Goal: Information Seeking & Learning: Learn about a topic

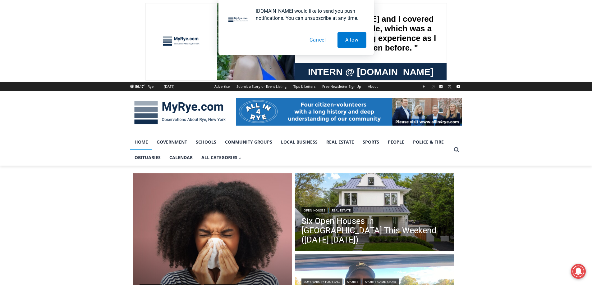
click at [315, 38] on button "Cancel" at bounding box center [318, 40] width 32 height 16
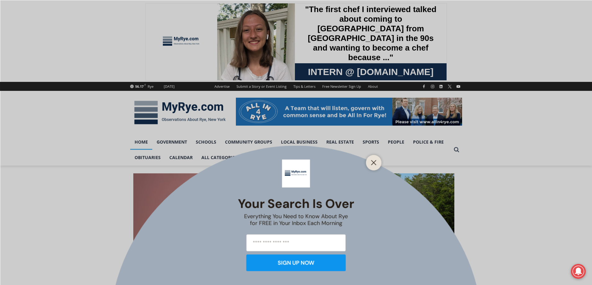
click at [372, 160] on icon "Close" at bounding box center [374, 163] width 6 height 6
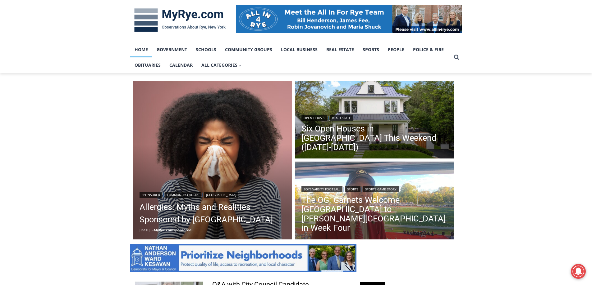
scroll to position [93, 0]
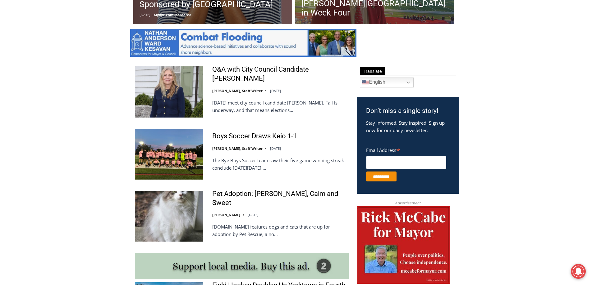
scroll to position [311, 0]
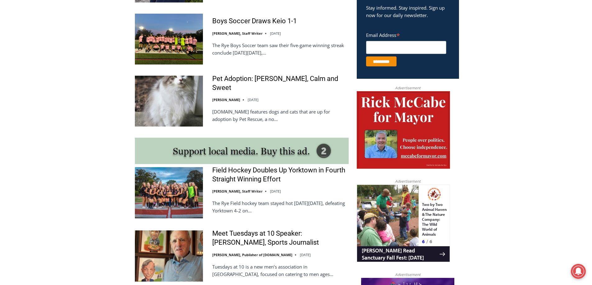
scroll to position [435, 0]
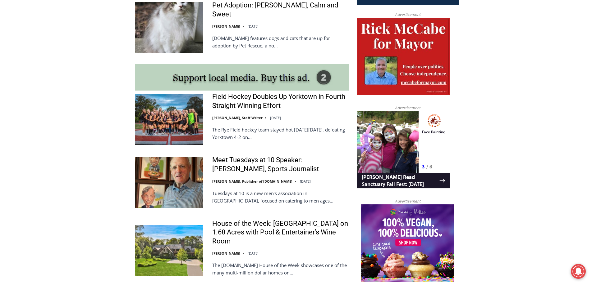
scroll to position [528, 0]
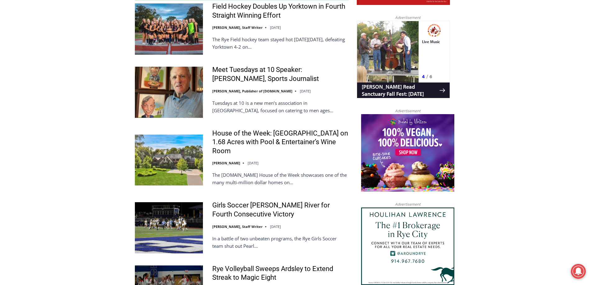
scroll to position [590, 0]
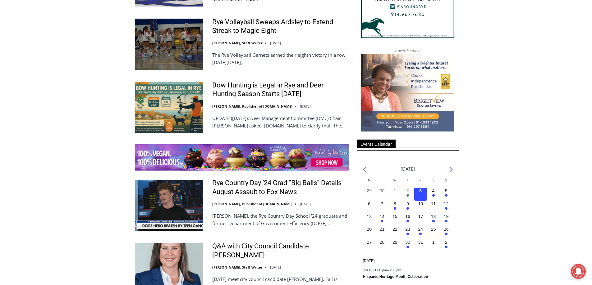
scroll to position [870, 0]
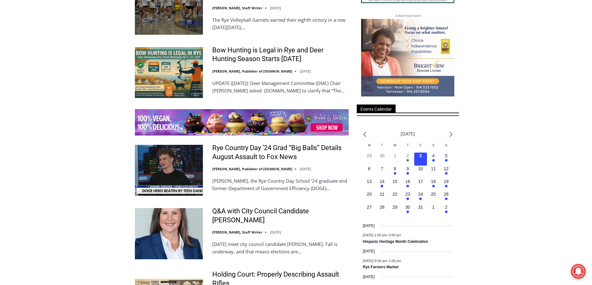
click at [494, 96] on div "Sponsored | Community Groups | White Plains Hospital Allergies: Myths and Reali…" at bounding box center [296, 100] width 592 height 1609
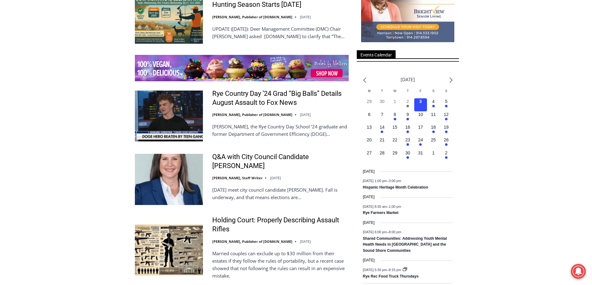
scroll to position [963, 0]
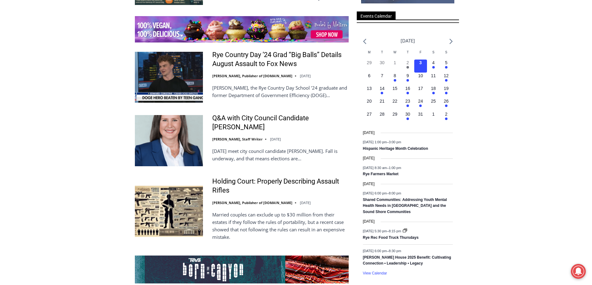
click at [495, 103] on div "Sponsored | Community Groups | White Plains Hospital Allergies: Myths and Reali…" at bounding box center [296, 7] width 592 height 1609
click at [507, 126] on div "Sponsored | Community Groups | White Plains Hospital Allergies: Myths and Reali…" at bounding box center [296, 7] width 592 height 1609
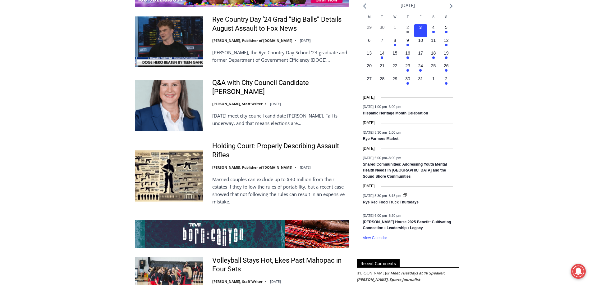
scroll to position [1025, 0]
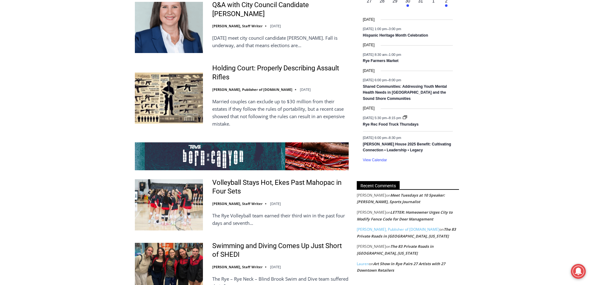
scroll to position [1087, 0]
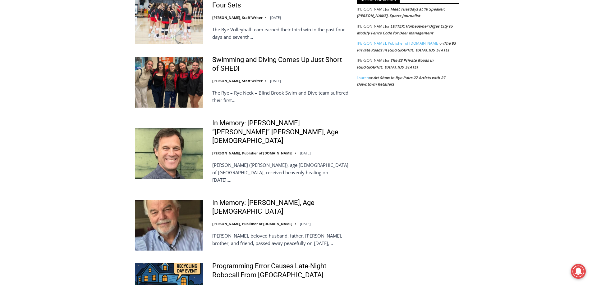
scroll to position [1273, 0]
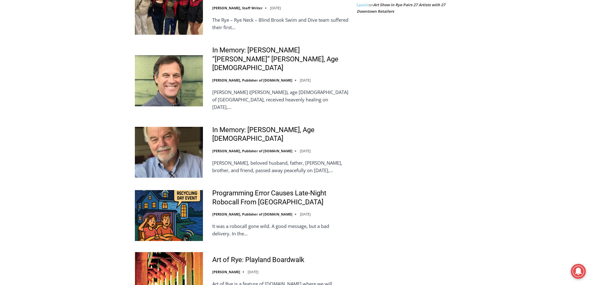
scroll to position [1366, 0]
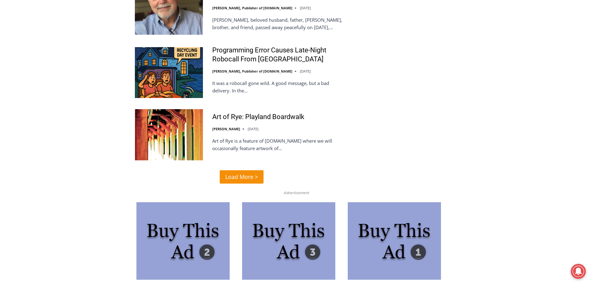
scroll to position [1491, 0]
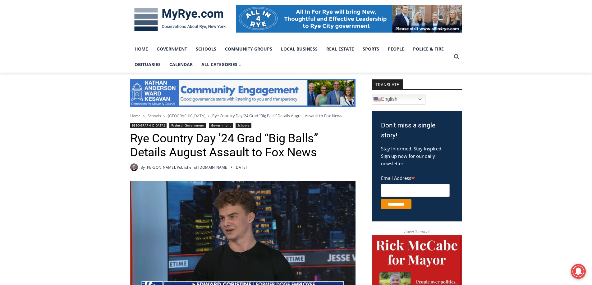
scroll to position [186, 0]
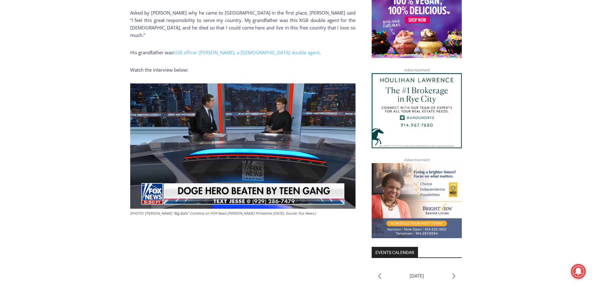
scroll to position [714, 0]
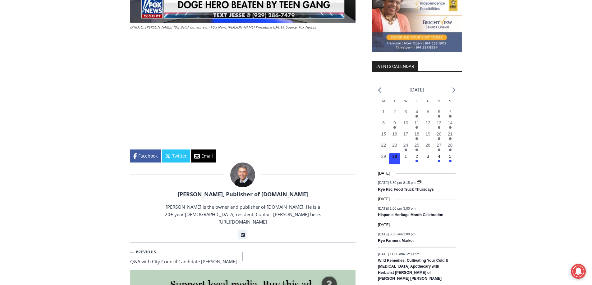
click at [516, 164] on div "Home > Schools > Rye Country Day School > Rye Country Day ’24 Grad “Big Balls” …" at bounding box center [296, 62] width 592 height 1220
